Goal: Check status: Check status

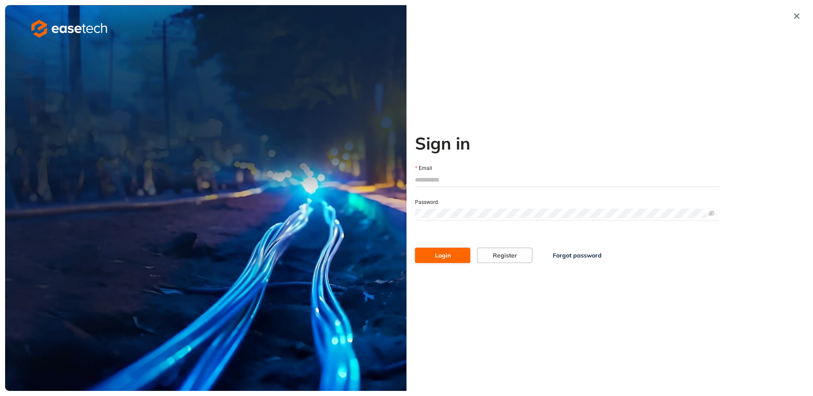
type input "**********"
click at [455, 254] on button "Login" at bounding box center [442, 255] width 55 height 15
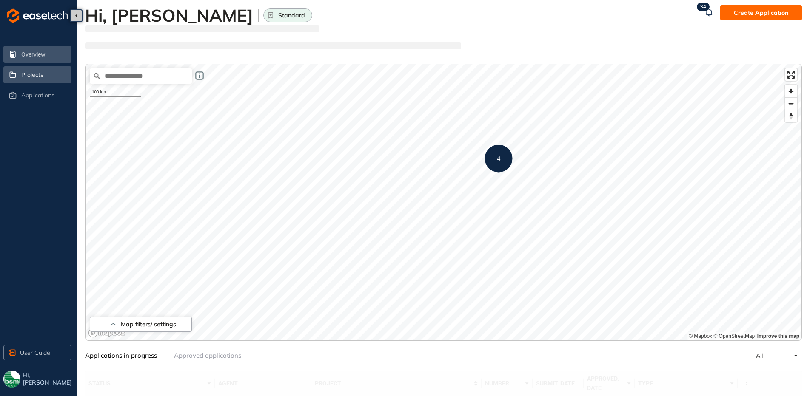
click at [40, 75] on span "Projects" at bounding box center [32, 74] width 22 height 7
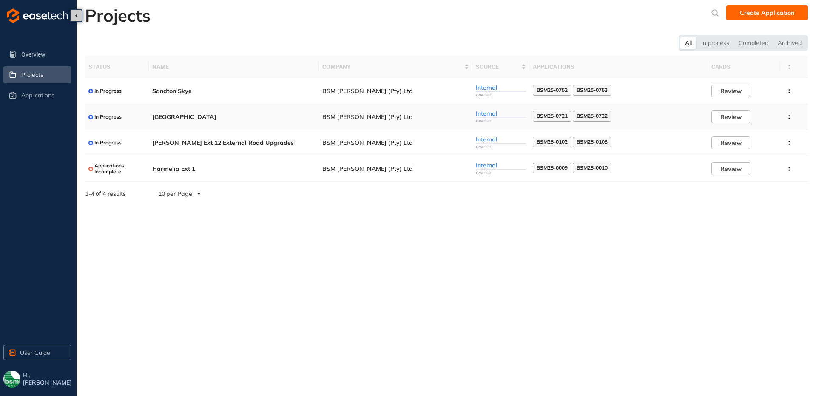
click at [173, 113] on td "[GEOGRAPHIC_DATA]" at bounding box center [234, 117] width 170 height 26
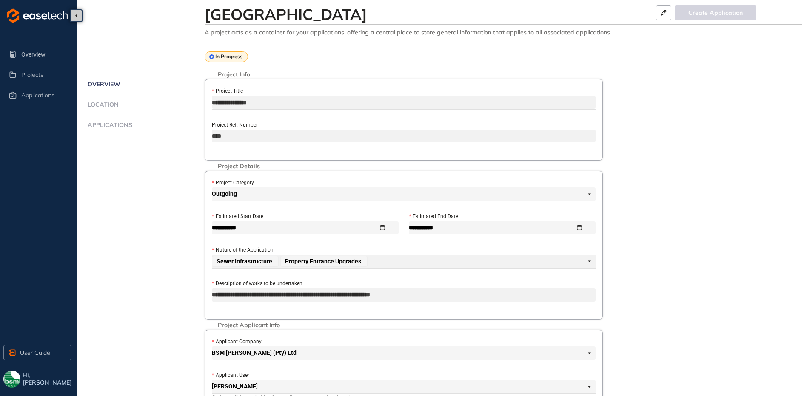
click at [116, 125] on span "Applications" at bounding box center [108, 125] width 47 height 7
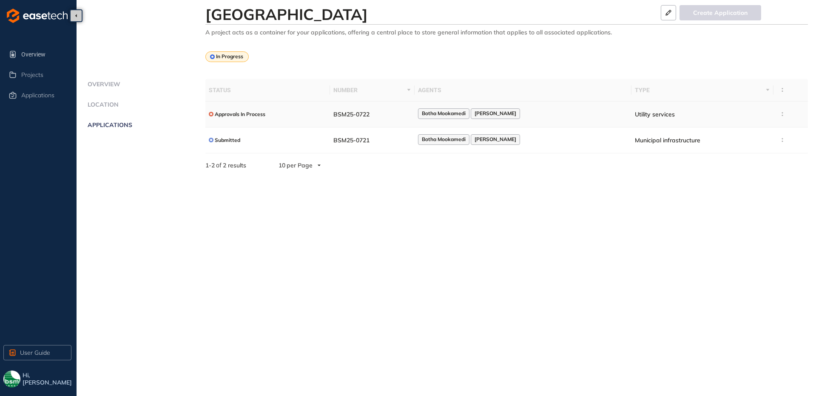
click at [789, 117] on td at bounding box center [791, 115] width 34 height 26
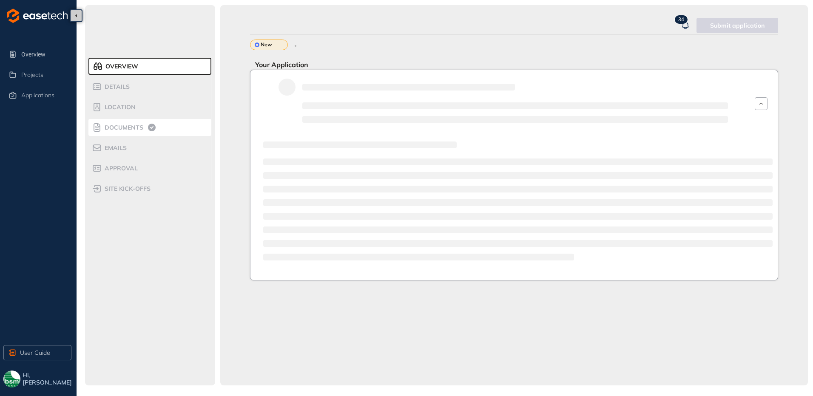
click at [133, 133] on li "Documents" at bounding box center [149, 127] width 123 height 17
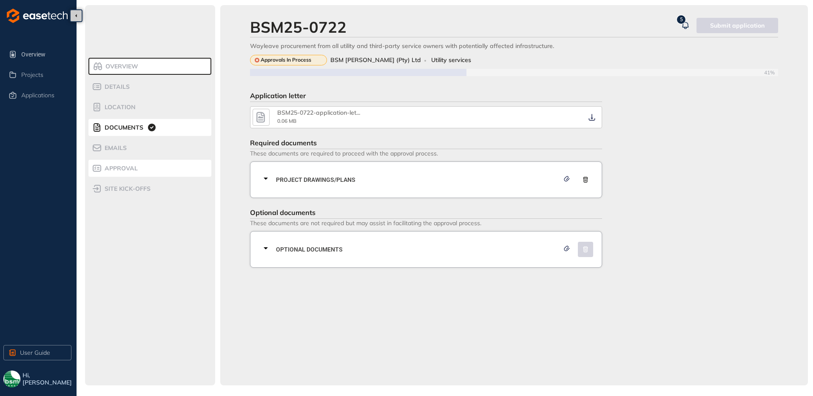
click at [109, 166] on span "Approval" at bounding box center [120, 168] width 36 height 7
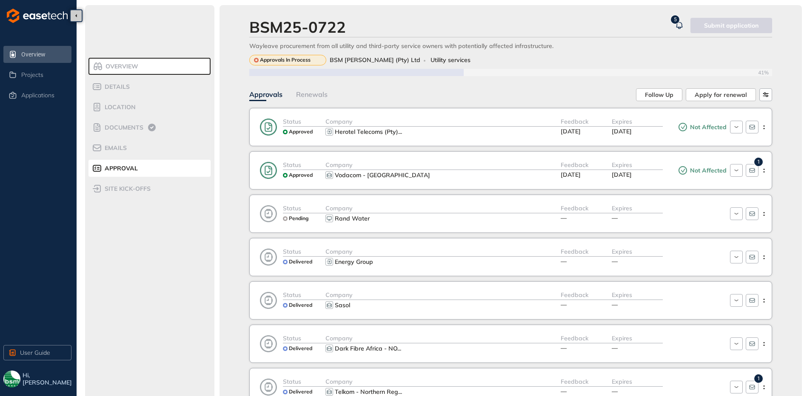
click at [27, 59] on span "Overview" at bounding box center [45, 54] width 48 height 17
